Goal: Information Seeking & Learning: Learn about a topic

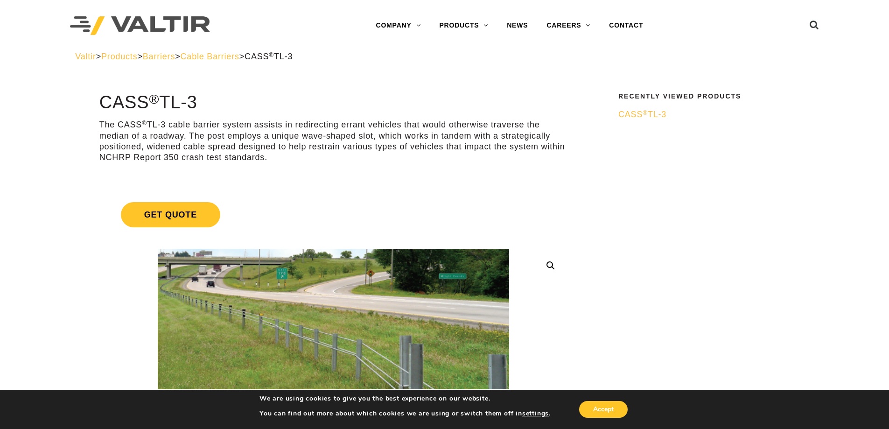
drag, startPoint x: 100, startPoint y: 101, endPoint x: 269, endPoint y: 162, distance: 179.4
click at [273, 160] on p "The CASS ® TL-3 cable barrier system assists in redirecting errant vehicles tha…" at bounding box center [333, 141] width 468 height 44
drag, startPoint x: 266, startPoint y: 158, endPoint x: 101, endPoint y: 103, distance: 174.1
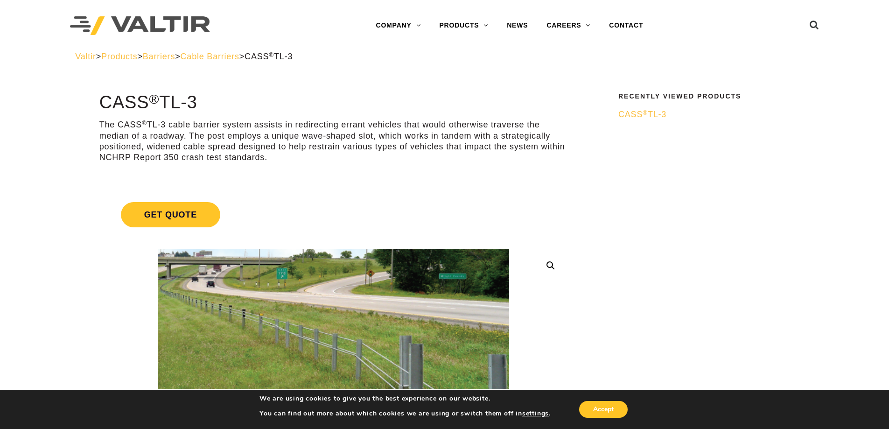
click at [101, 103] on h1 "CASS ® TL-3" at bounding box center [333, 103] width 468 height 20
drag, startPoint x: 100, startPoint y: 100, endPoint x: 281, endPoint y: 156, distance: 189.3
click at [265, 135] on p "The CASS ® TL-3 cable barrier system assists in redirecting errant vehicles tha…" at bounding box center [333, 141] width 468 height 44
